Goal: Task Accomplishment & Management: Use online tool/utility

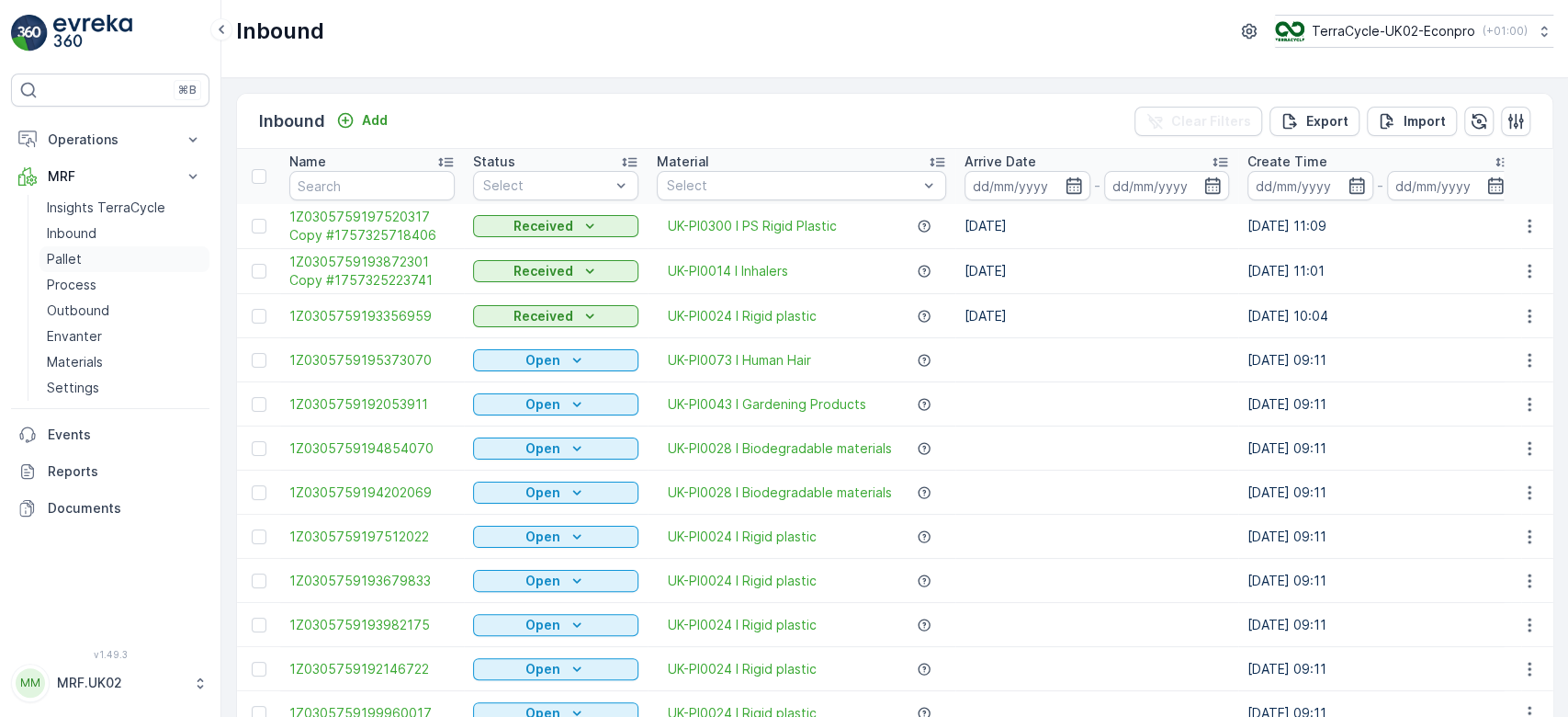
click at [77, 260] on p "Pallet" at bounding box center [65, 259] width 35 height 19
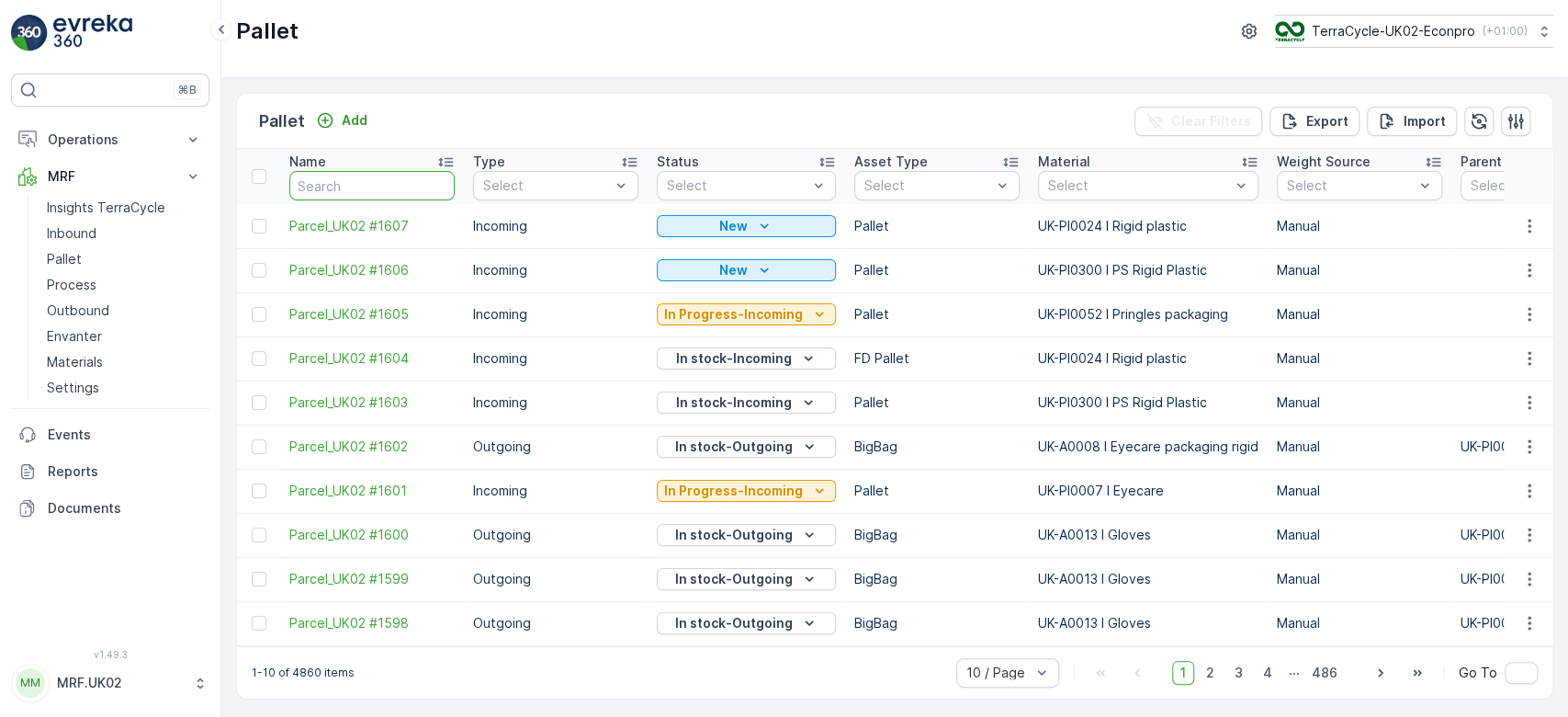
click at [344, 173] on input "text" at bounding box center [372, 186] width 166 height 30
type input "fd"
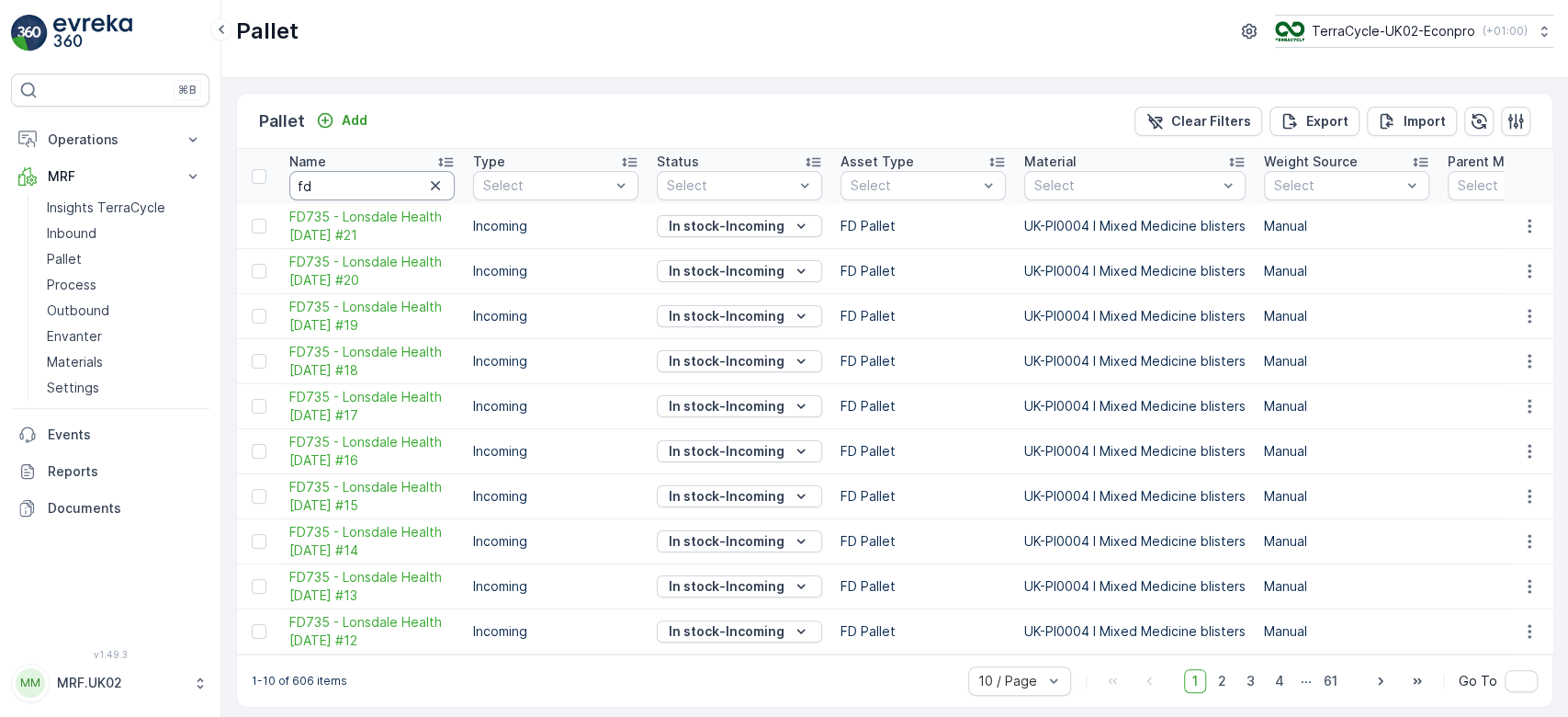
click at [344, 173] on input "fd" at bounding box center [372, 186] width 166 height 30
type input "fd735"
click at [602, 545] on td "Incoming" at bounding box center [555, 541] width 184 height 45
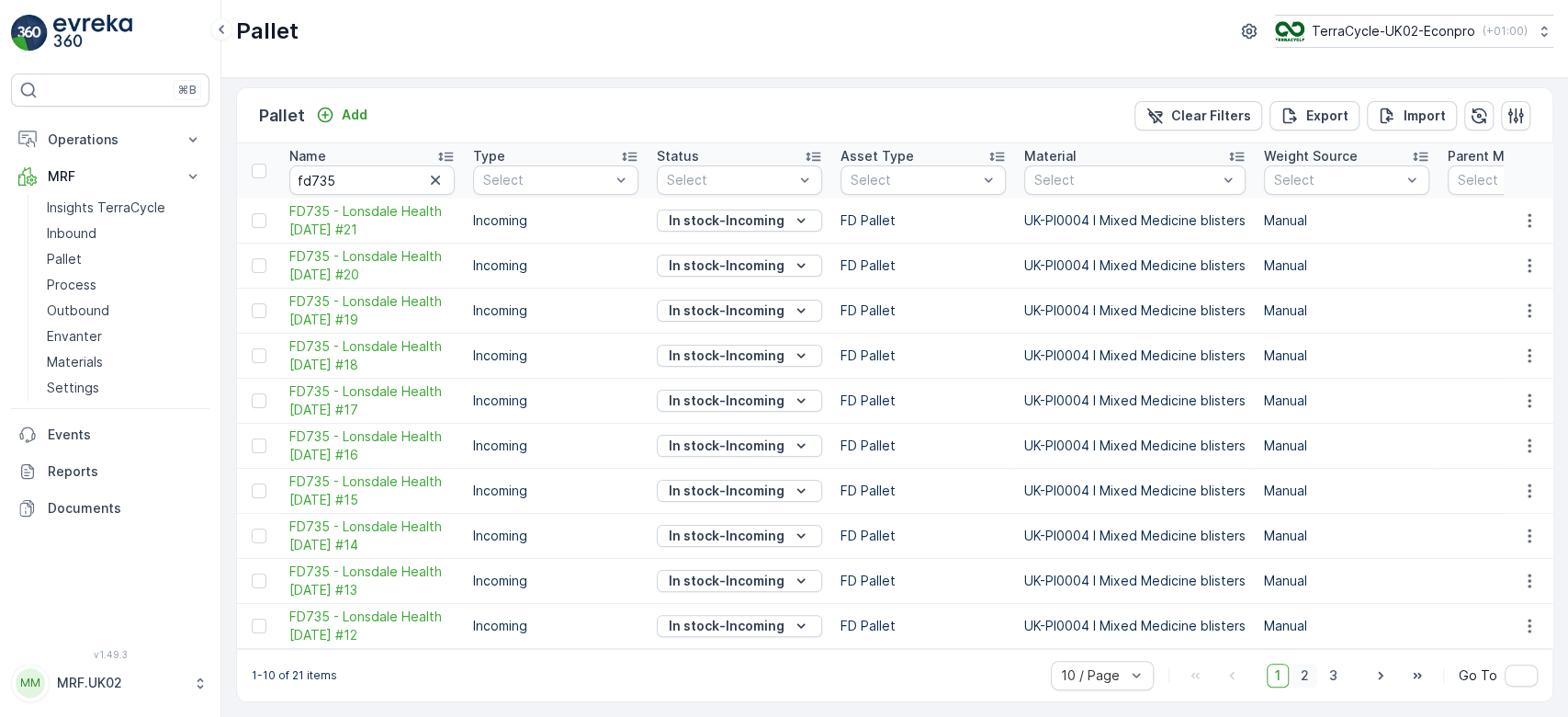
click at [1298, 679] on span "2" at bounding box center [1304, 675] width 25 height 24
click at [1527, 308] on icon "button" at bounding box center [1529, 311] width 19 height 19
click at [1483, 432] on span "Print QR" at bounding box center [1479, 434] width 51 height 19
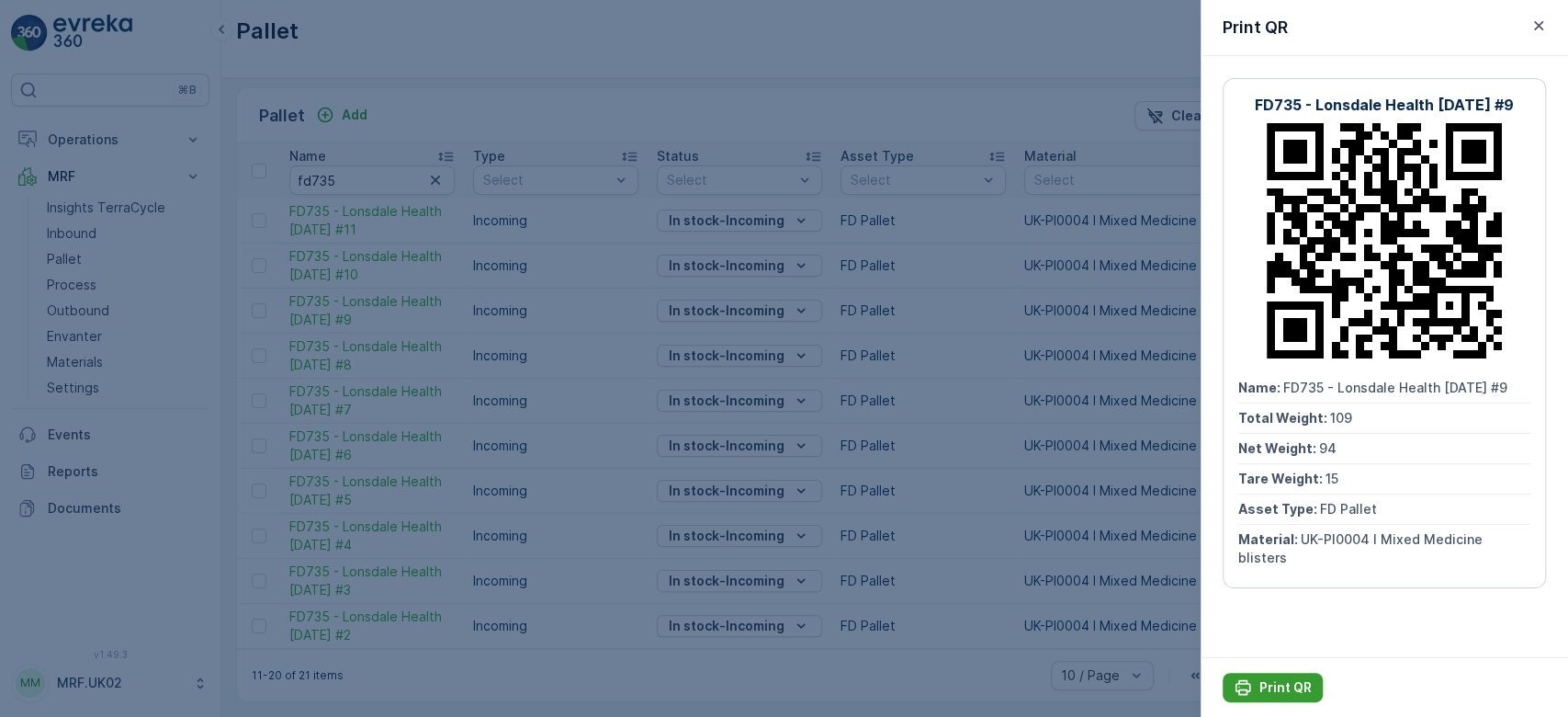
click at [1282, 685] on p "Print QR" at bounding box center [1285, 687] width 53 height 19
click at [1054, 253] on div at bounding box center [784, 358] width 1568 height 717
